Goal: Information Seeking & Learning: Find specific fact

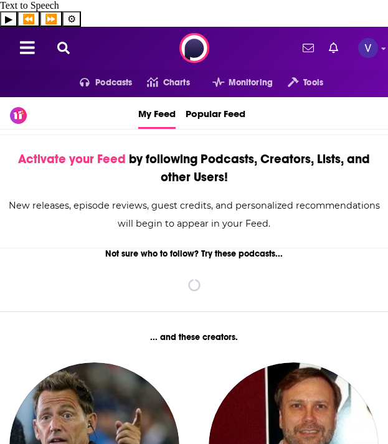
click at [62, 42] on icon at bounding box center [63, 48] width 12 height 12
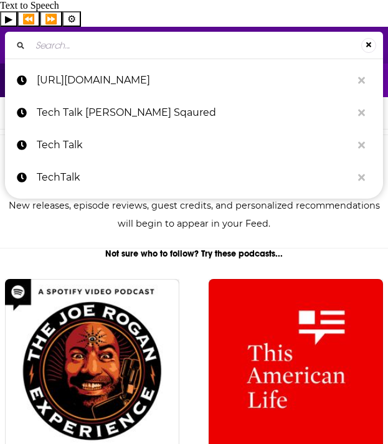
paste input "Platfrom Engineering Podcast"
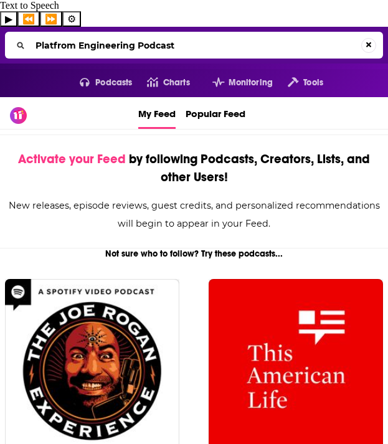
click at [52, 35] on input "Platfrom Engineering Podcast" at bounding box center [196, 45] width 331 height 20
click at [64, 35] on input "Platfrom Engineering Podcast" at bounding box center [196, 45] width 331 height 20
type input "Platform Engineering Podcast"
click at [210, 35] on input "Platform Engineering Podcast" at bounding box center [196, 45] width 331 height 20
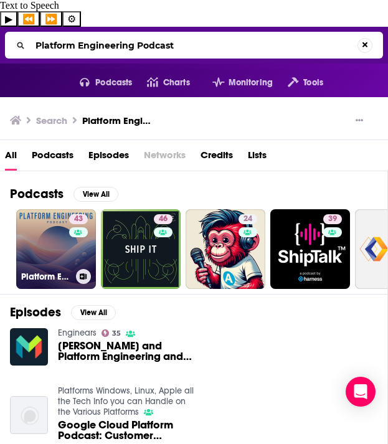
click at [37, 220] on link "43 Platform Engineering Podcast" at bounding box center [56, 249] width 80 height 80
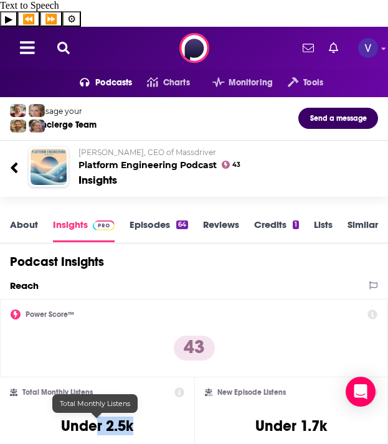
drag, startPoint x: 133, startPoint y: 397, endPoint x: 95, endPoint y: 397, distance: 38.0
click at [95, 397] on div "Total Monthly Listens Under 2.5k" at bounding box center [97, 415] width 174 height 57
click at [106, 412] on div "Total Monthly Listens Under 2.5k" at bounding box center [97, 415] width 174 height 57
drag, startPoint x: 134, startPoint y: 403, endPoint x: 105, endPoint y: 402, distance: 29.9
click at [105, 402] on div "Total Monthly Listens Under 2.5k" at bounding box center [97, 415] width 174 height 57
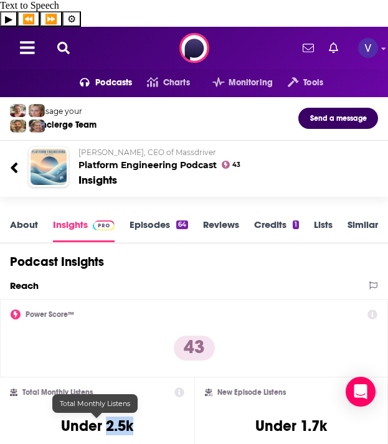
copy h3 "2.5k"
